Goal: Task Accomplishment & Management: Complete application form

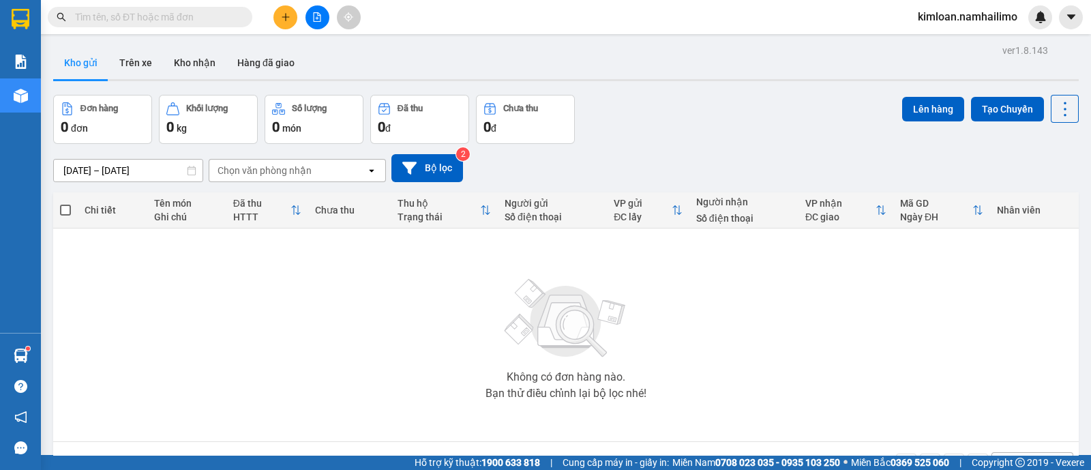
click at [175, 27] on div "Kết quả [PERSON_NAME] ( 15 ) Bộ lọc Ngày tạo [PERSON_NAME] nhất Mã ĐH Trạng thá…" at bounding box center [133, 17] width 266 height 24
click at [182, 21] on input "text" at bounding box center [155, 17] width 161 height 15
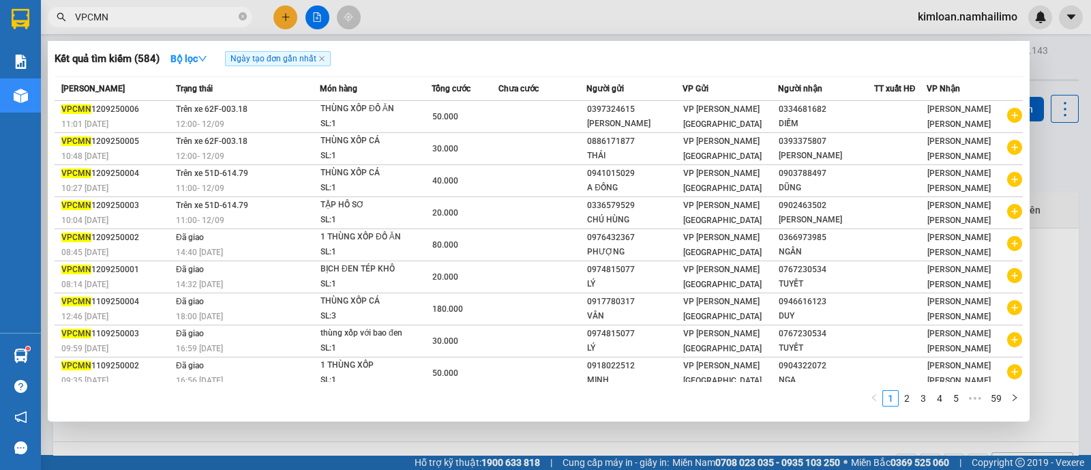
type input "VPCMN"
click at [203, 31] on div at bounding box center [545, 235] width 1091 height 470
click at [239, 18] on icon "close-circle" at bounding box center [243, 16] width 8 height 8
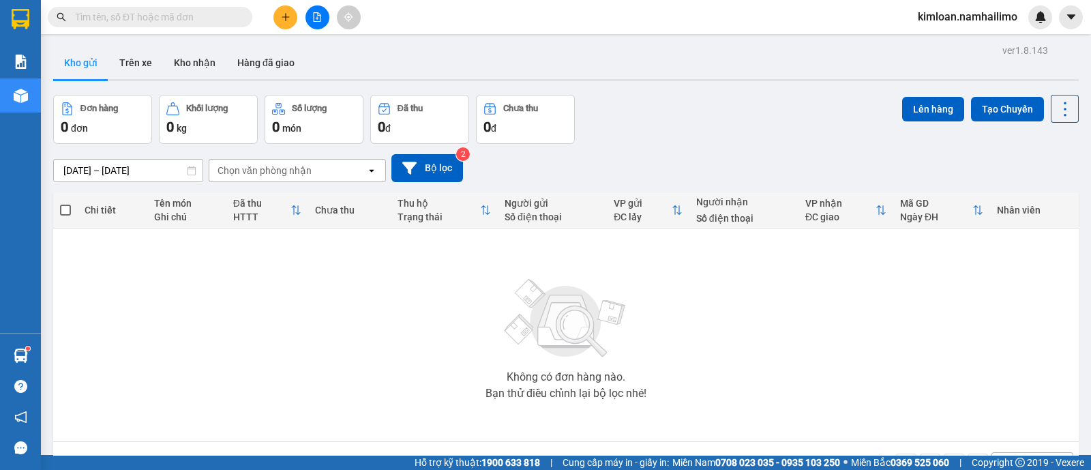
paste input "1209250002"
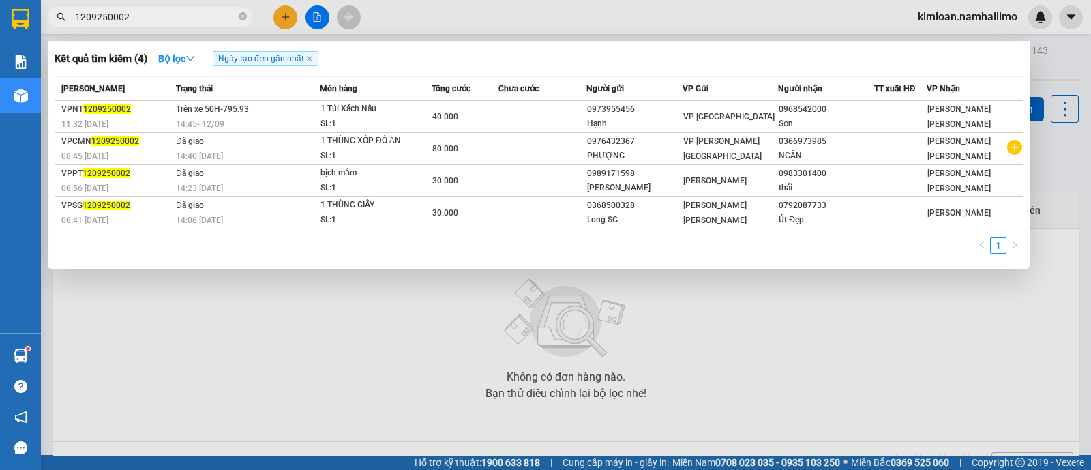
click at [77, 22] on input "1209250002" at bounding box center [155, 17] width 161 height 15
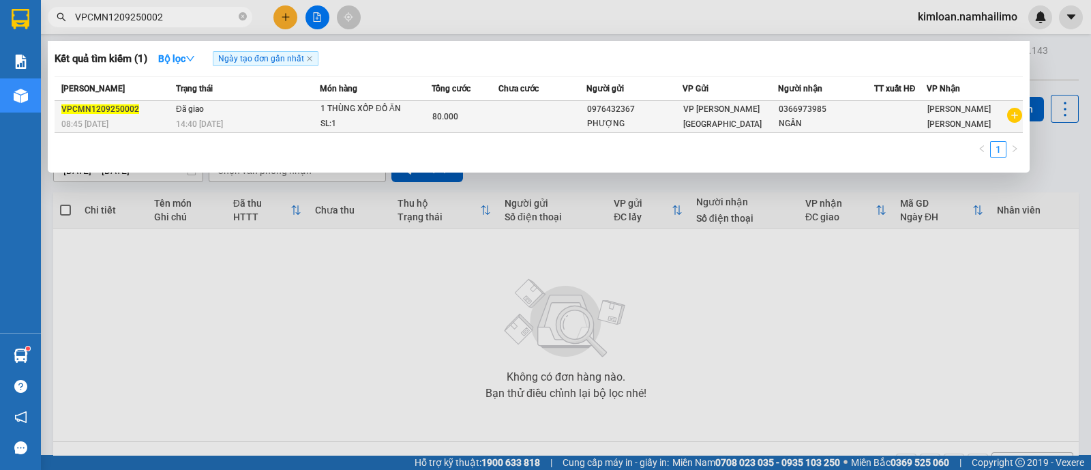
type input "VPCMN1209250002"
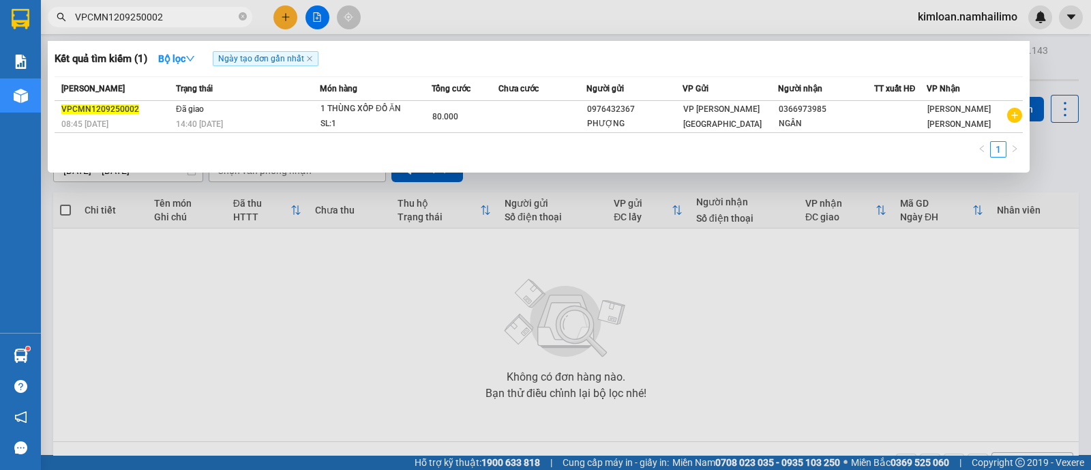
click at [656, 126] on div "PHƯỢNG" at bounding box center [634, 124] width 94 height 14
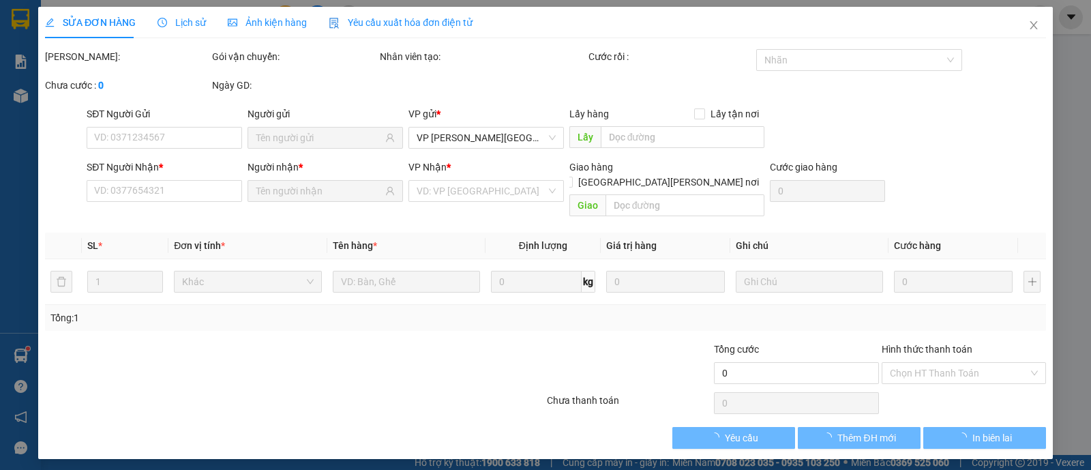
type input "0976432367"
type input "0366973985"
type input "80.000"
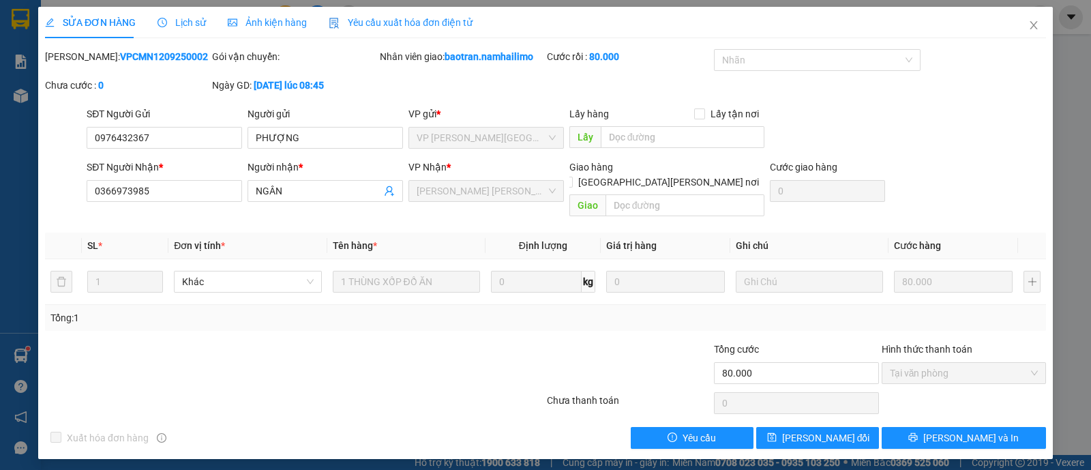
click at [675, 344] on div at bounding box center [628, 366] width 167 height 48
click at [430, 342] on div at bounding box center [461, 366] width 167 height 48
click at [1030, 19] on span "Close" at bounding box center [1034, 26] width 38 height 38
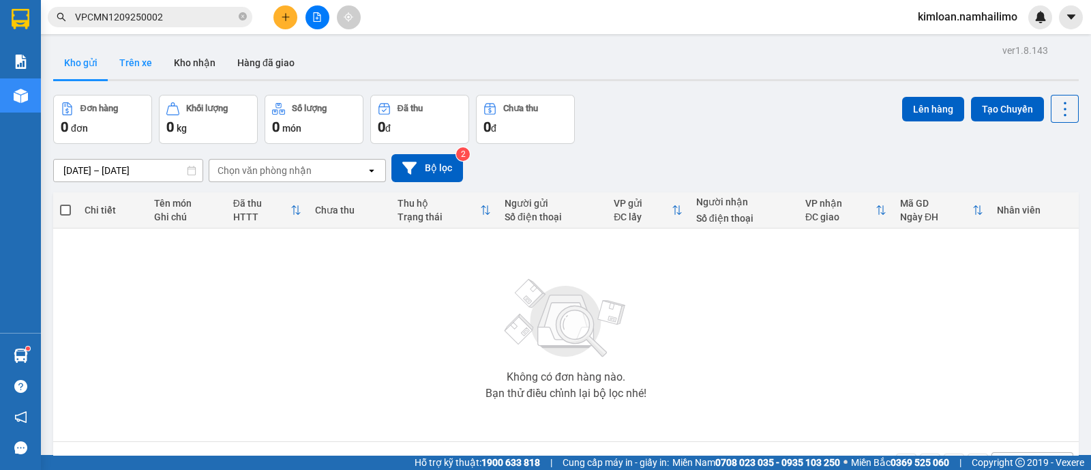
click at [120, 56] on button "Trên xe" at bounding box center [135, 62] width 55 height 33
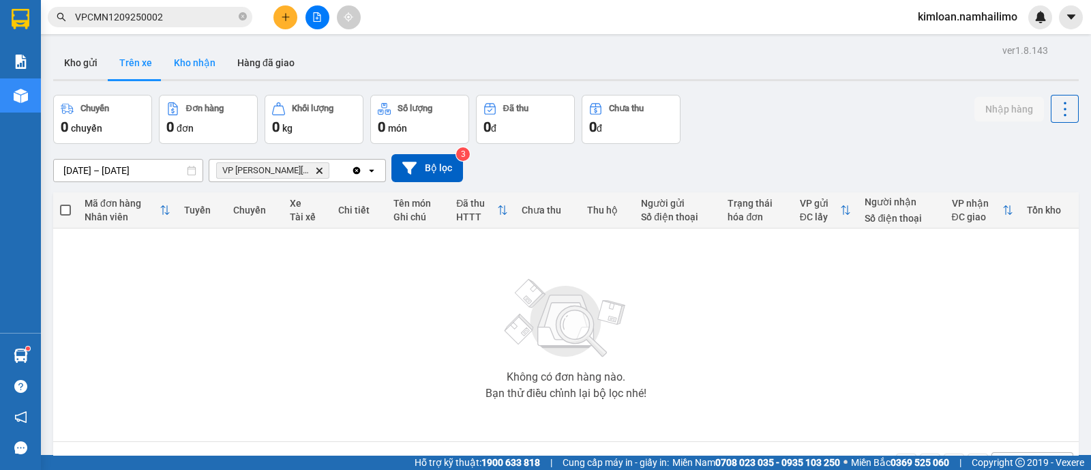
click at [190, 51] on button "Kho nhận" at bounding box center [194, 62] width 63 height 33
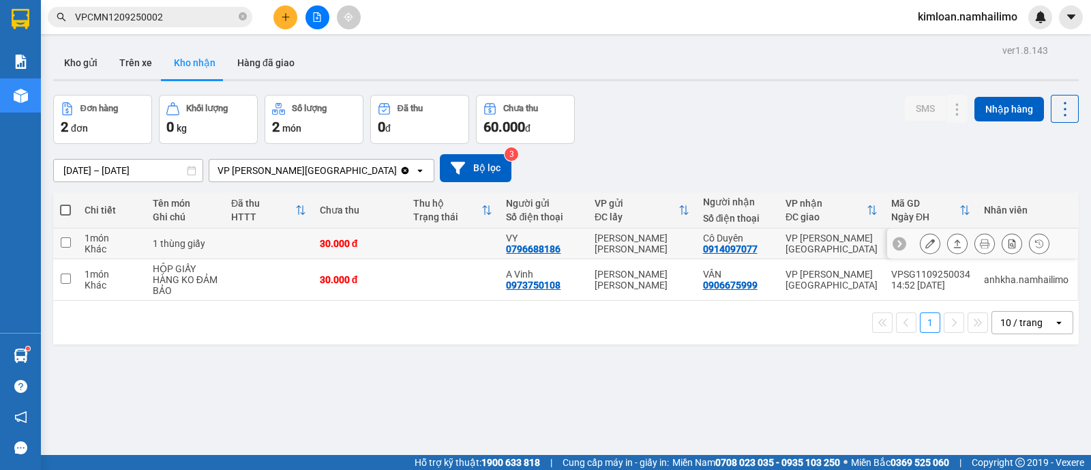
click at [72, 246] on td at bounding box center [65, 243] width 25 height 31
checkbox input "true"
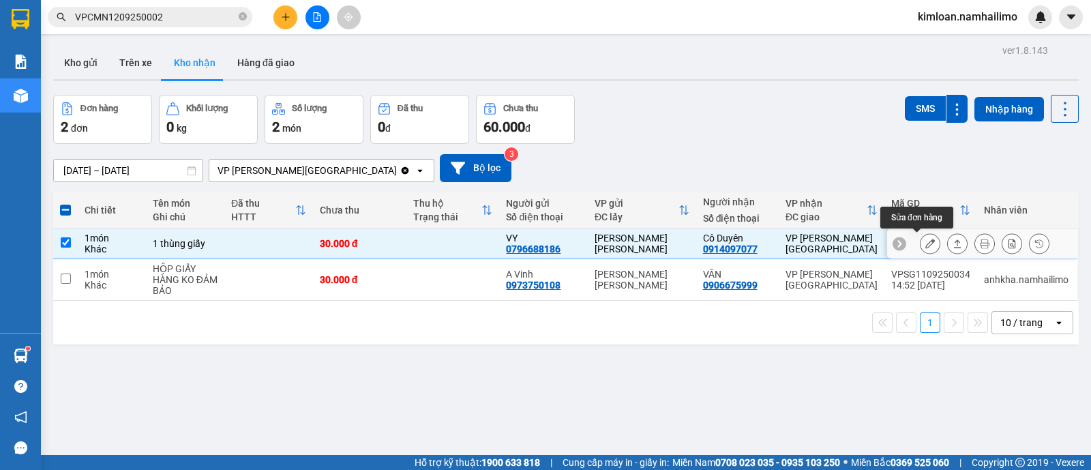
click at [920, 237] on button at bounding box center [929, 244] width 19 height 24
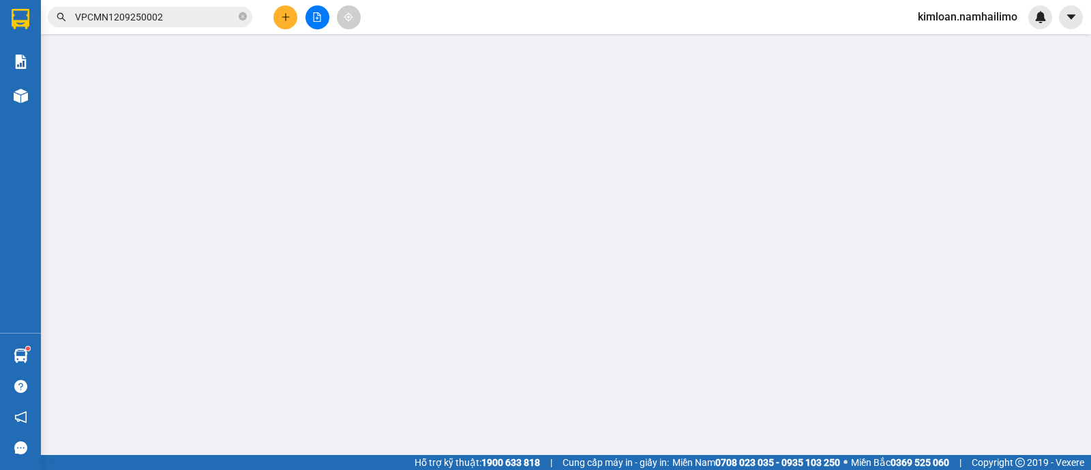
type input "0796688186"
type input "VY"
type input "0914097077"
type input "Cô Duyên"
type input "30.000"
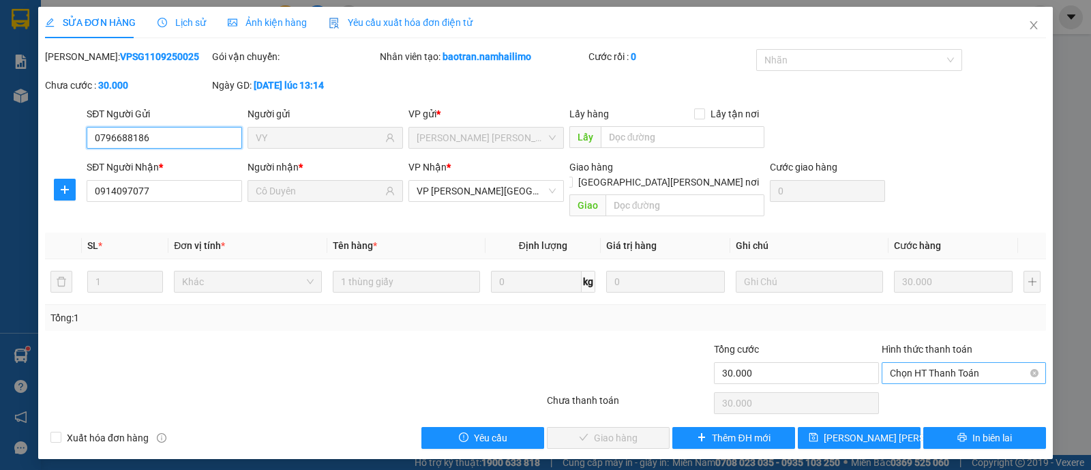
click at [931, 363] on span "Chọn HT Thanh Toán" at bounding box center [964, 373] width 148 height 20
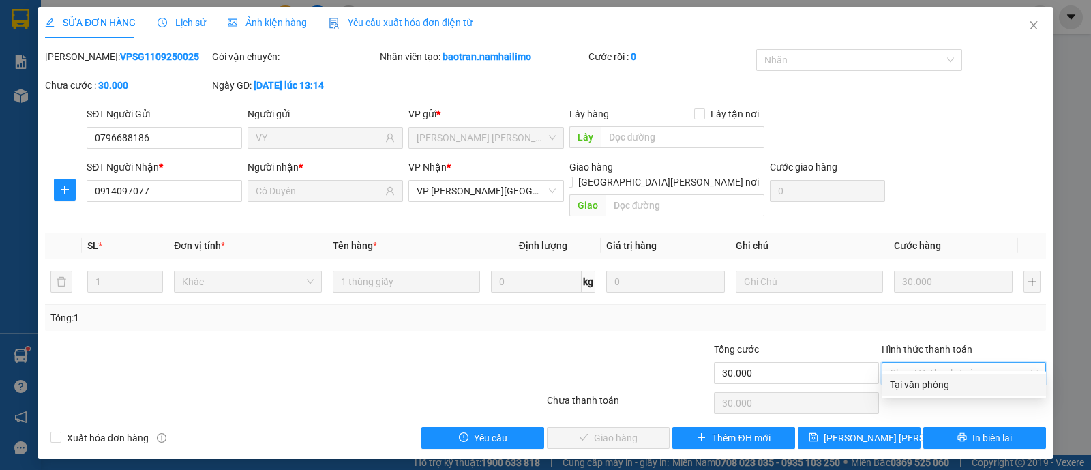
click at [931, 377] on div "Tại văn phòng" at bounding box center [964, 384] width 148 height 15
type input "0"
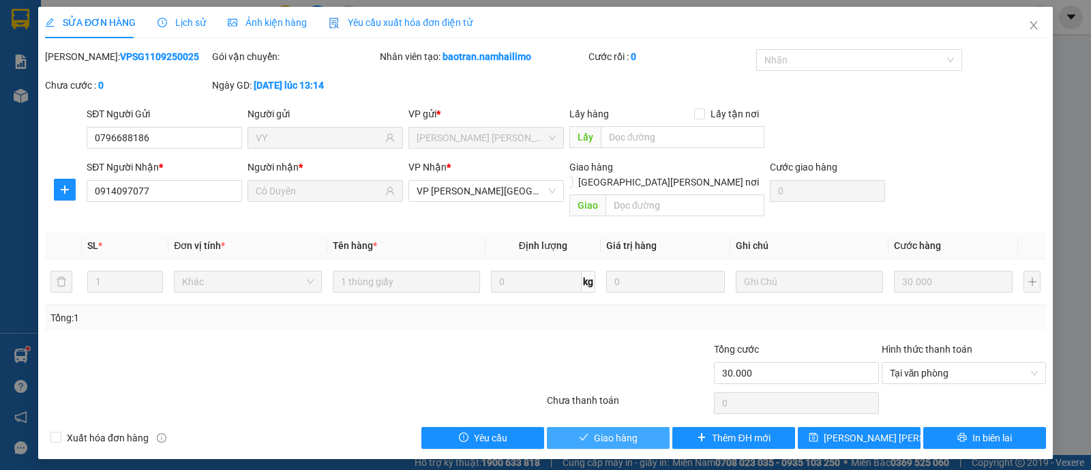
click at [612, 427] on button "Giao hàng" at bounding box center [608, 438] width 123 height 22
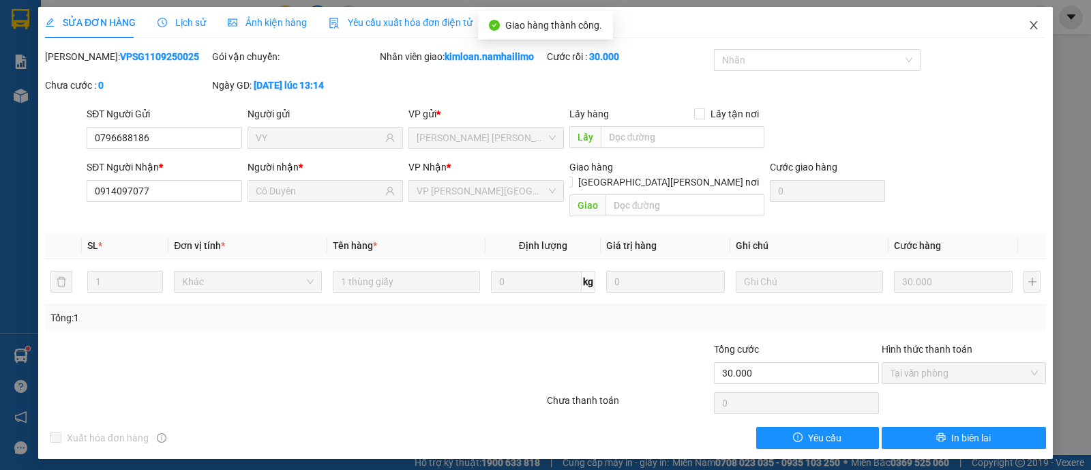
click at [1038, 23] on icon "close" at bounding box center [1033, 25] width 11 height 11
